Goal: Information Seeking & Learning: Compare options

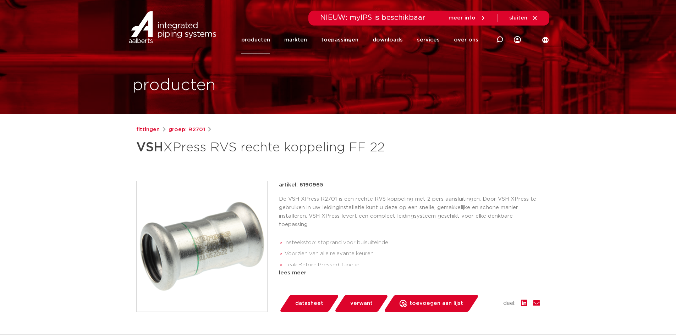
click at [260, 42] on link "producten" at bounding box center [255, 40] width 29 height 29
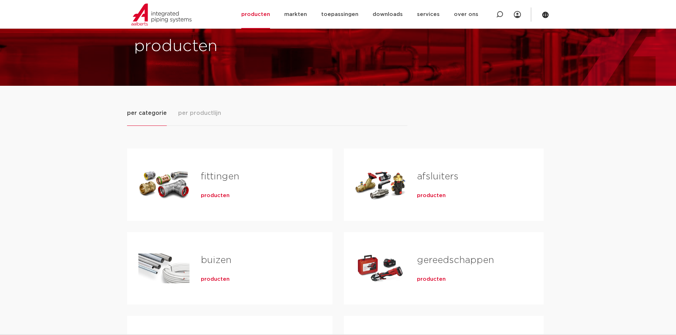
scroll to position [71, 0]
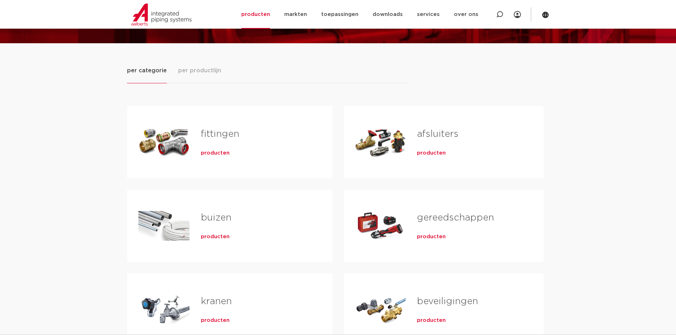
click at [431, 154] on span "producten" at bounding box center [431, 153] width 29 height 7
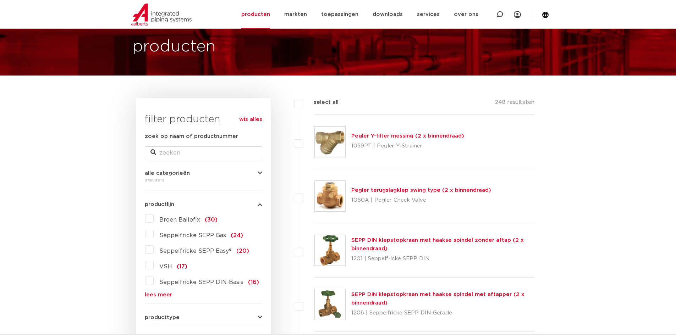
scroll to position [35, 0]
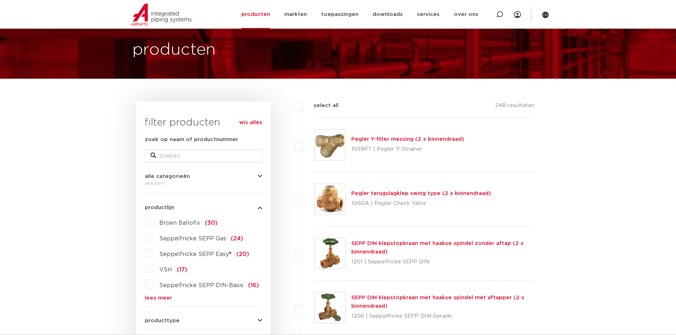
click at [390, 137] on link "Pegler Y-filter messing (2 x binnendraad)" at bounding box center [407, 139] width 113 height 5
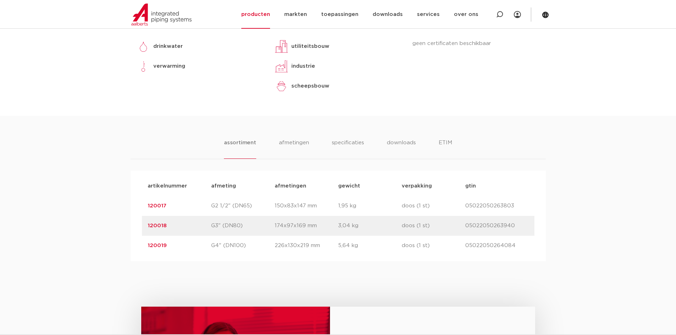
scroll to position [284, 0]
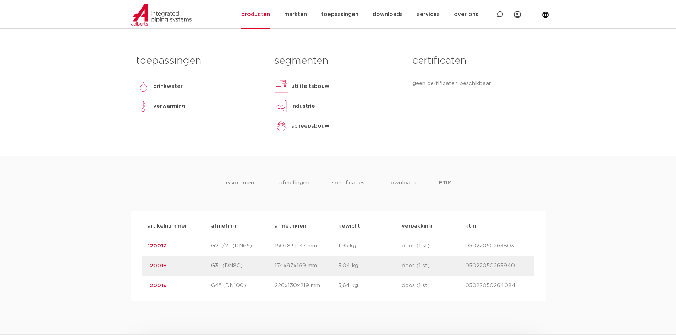
click at [441, 185] on li "ETIM" at bounding box center [445, 189] width 13 height 20
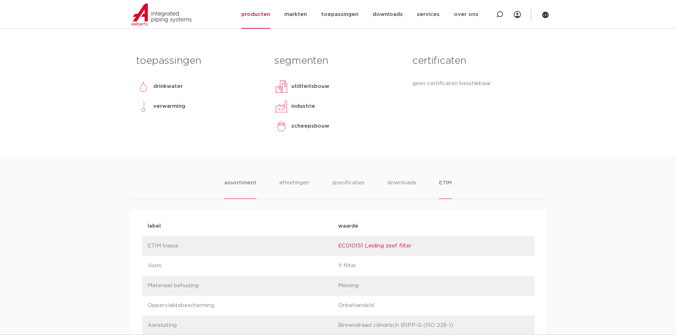
click at [253, 183] on li "assortiment" at bounding box center [240, 189] width 32 height 20
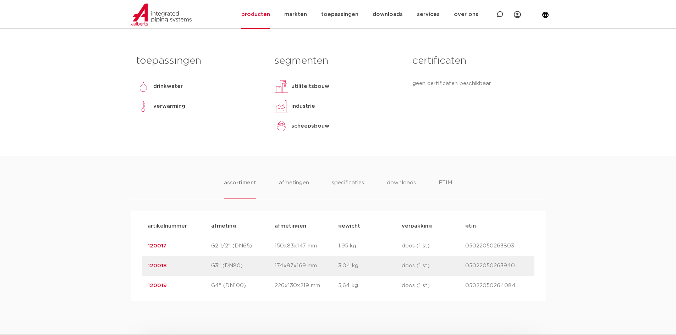
click at [237, 178] on div "assortiment afmetingen specificaties downloads ETIM assortiment afmetingen spec…" at bounding box center [338, 228] width 676 height 145
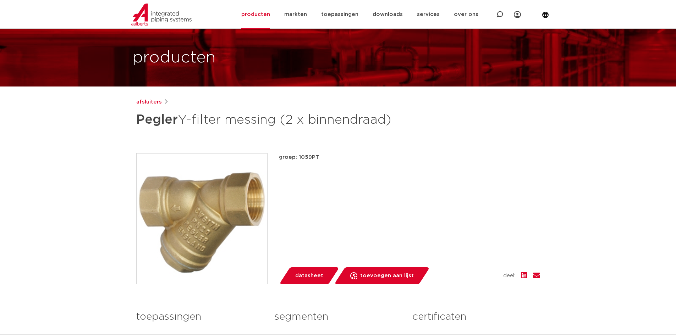
scroll to position [0, 0]
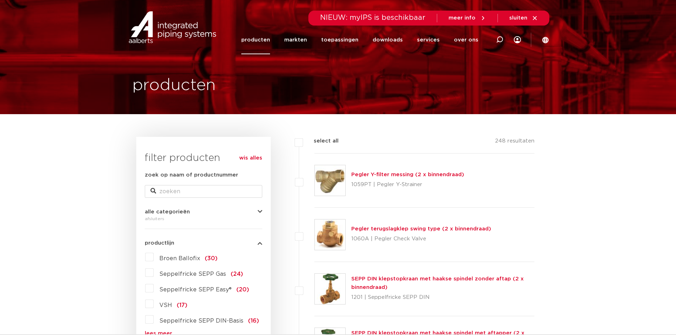
click at [264, 37] on link "producten" at bounding box center [255, 40] width 29 height 29
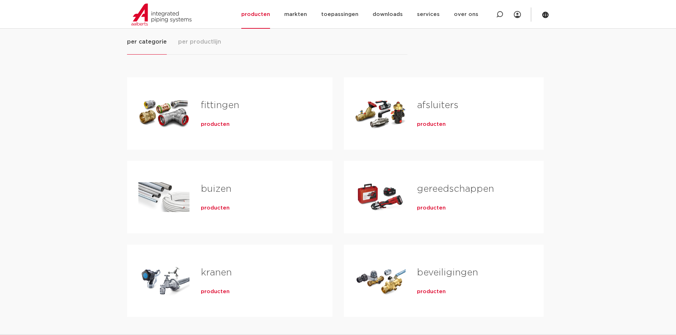
scroll to position [106, 0]
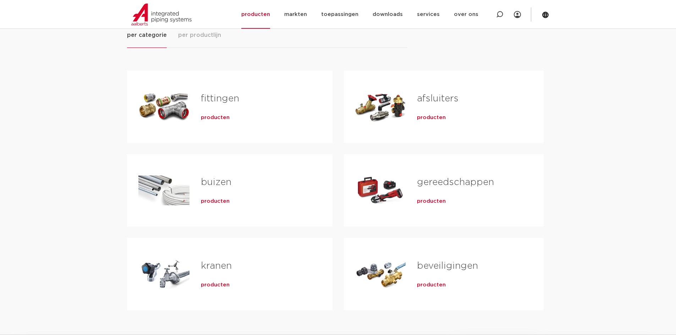
click at [209, 204] on span "producten" at bounding box center [215, 201] width 29 height 7
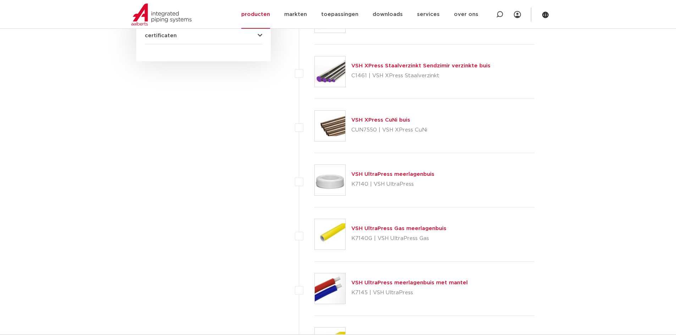
scroll to position [390, 0]
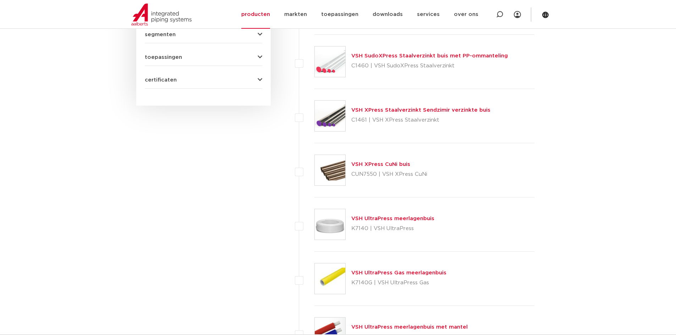
click at [422, 54] on link "VSH SudoXPress Staalverzinkt buis met PP-ommanteling" at bounding box center [429, 55] width 156 height 5
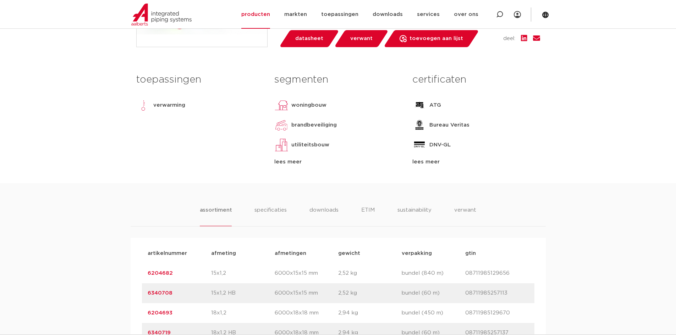
scroll to position [284, 0]
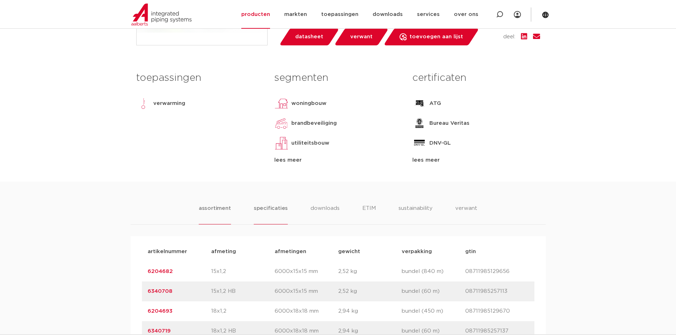
click at [280, 222] on li "specificaties" at bounding box center [271, 214] width 34 height 20
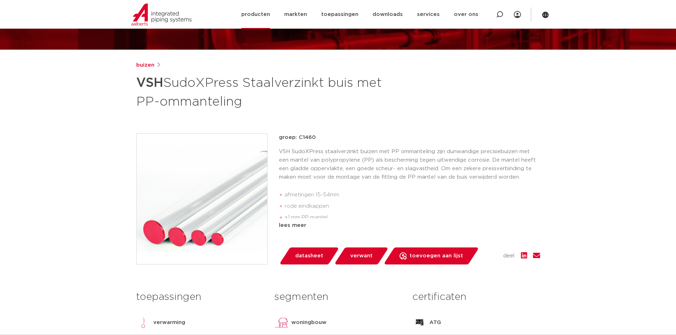
scroll to position [71, 0]
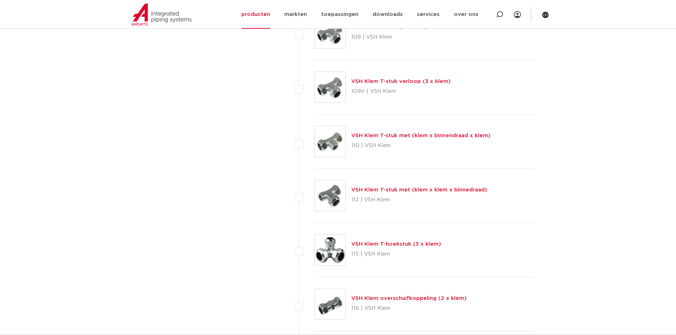
scroll to position [852, 0]
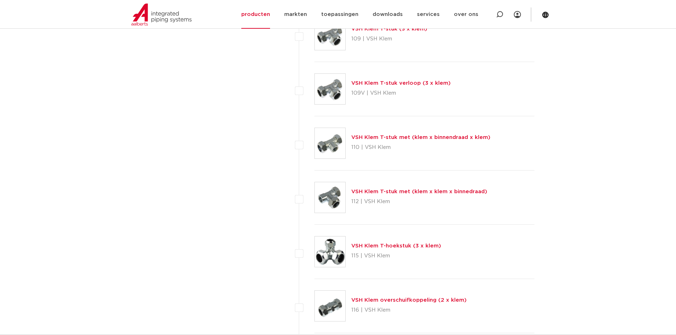
click at [397, 191] on link "VSH Klem T-stuk met (klem x klem x binnedraad)" at bounding box center [419, 191] width 136 height 5
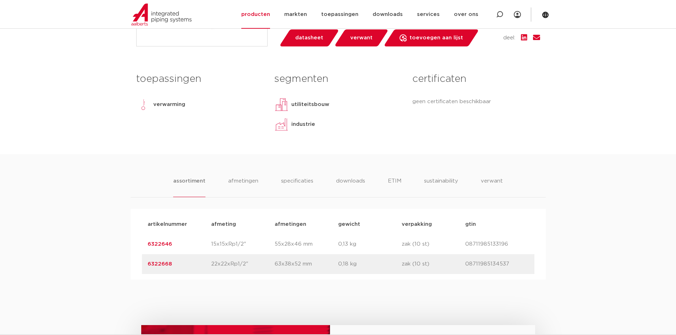
scroll to position [248, 0]
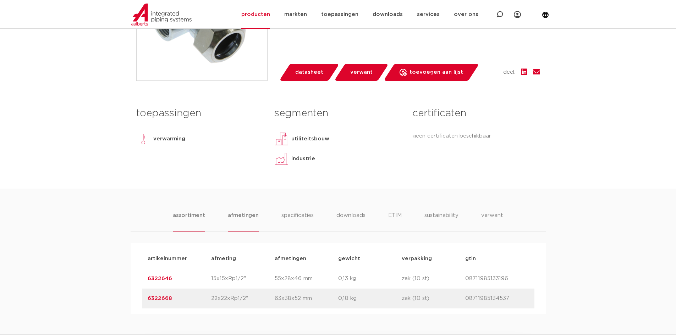
click at [247, 222] on li "afmetingen" at bounding box center [243, 221] width 31 height 20
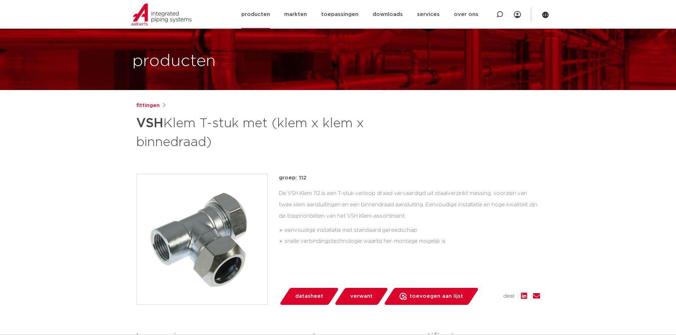
scroll to position [35, 0]
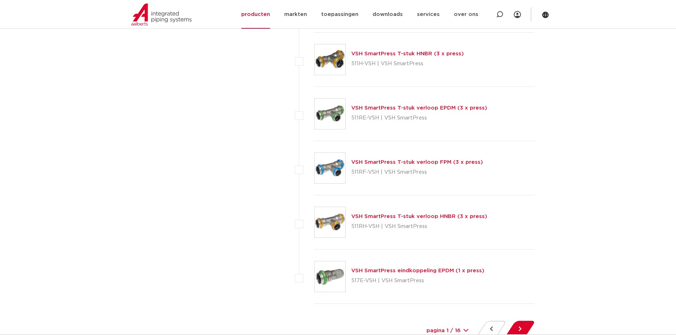
scroll to position [3242, 0]
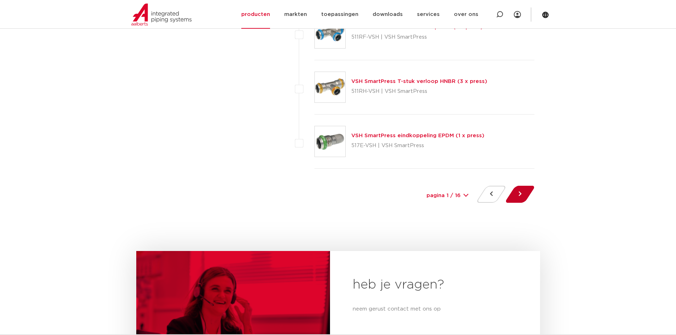
click at [522, 193] on button at bounding box center [520, 194] width 20 height 17
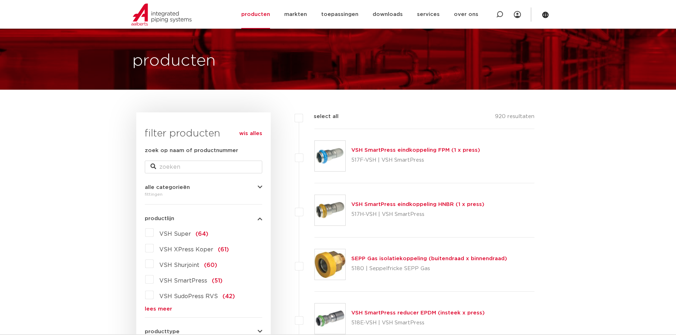
scroll to position [35, 0]
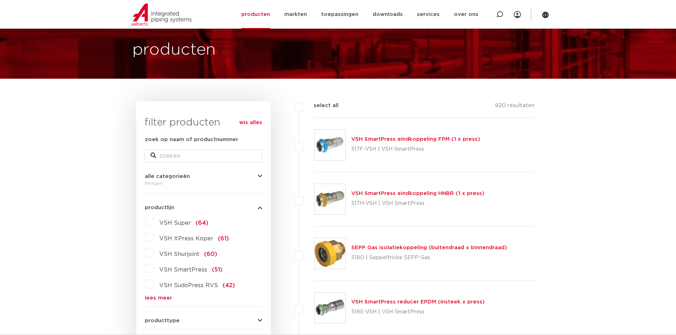
click at [443, 140] on link "VSH SmartPress eindkoppeling FPM (1 x press)" at bounding box center [415, 139] width 129 height 5
